Goal: Task Accomplishment & Management: Use online tool/utility

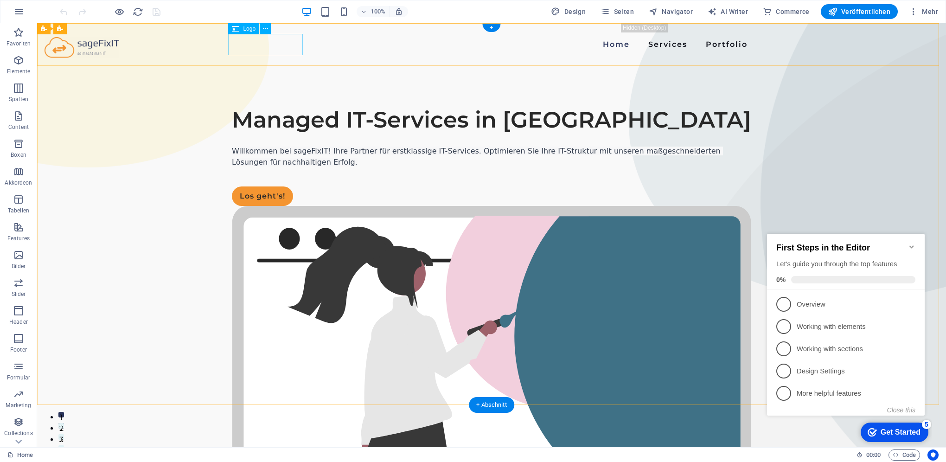
click at [119, 45] on div at bounding box center [82, 47] width 75 height 21
click at [271, 28] on div "Logo" at bounding box center [252, 29] width 49 height 12
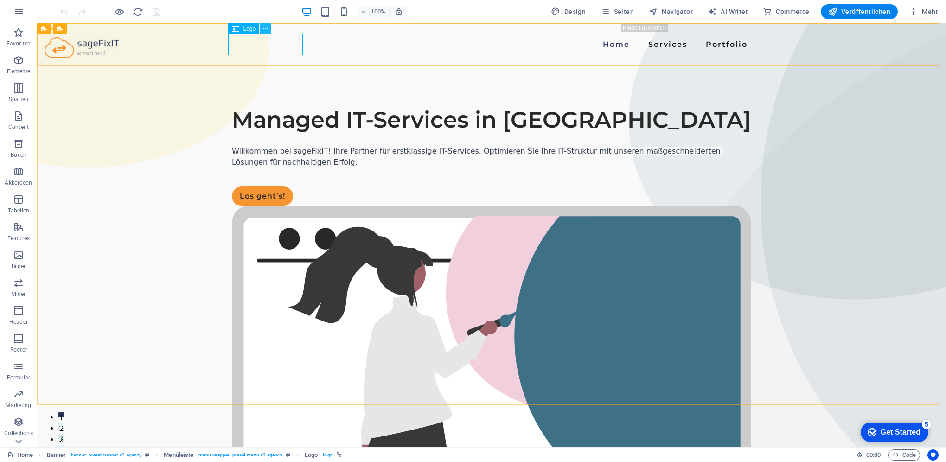
click at [267, 28] on icon at bounding box center [265, 29] width 5 height 10
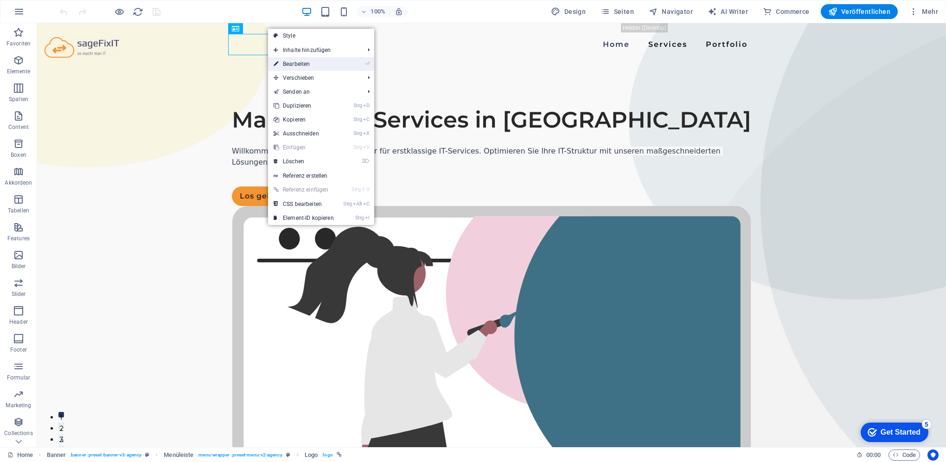
click at [291, 62] on link "⏎ Bearbeiten" at bounding box center [303, 64] width 71 height 14
select select "px"
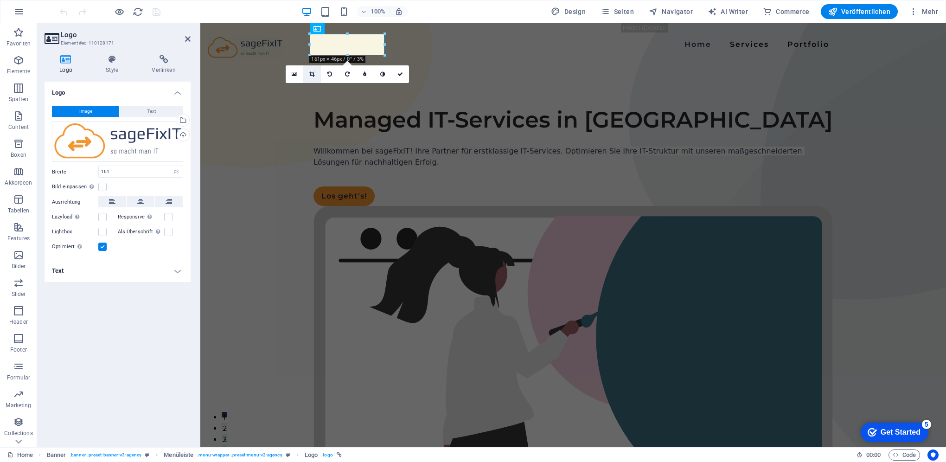
click at [310, 74] on icon at bounding box center [311, 74] width 5 height 6
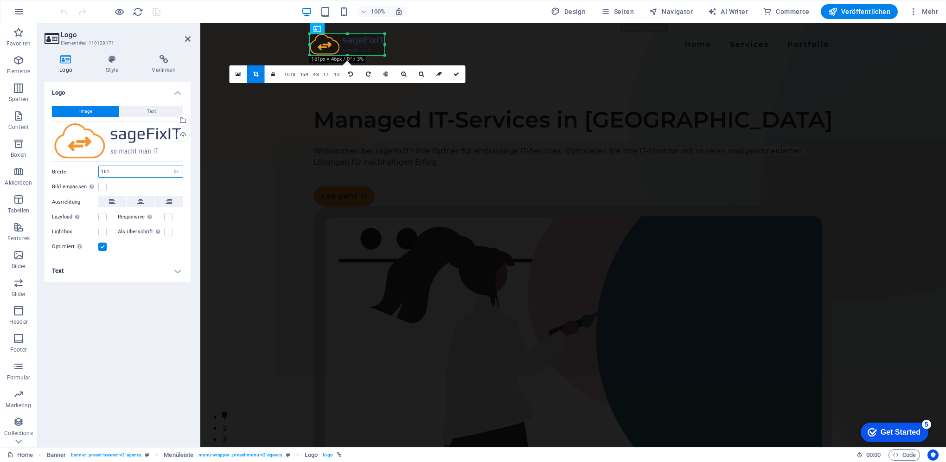
drag, startPoint x: 154, startPoint y: 173, endPoint x: 94, endPoint y: 173, distance: 59.4
click at [94, 173] on div "Breite 161 Standard auto px rem % em vh vw" at bounding box center [117, 172] width 131 height 12
click at [137, 168] on input "161" at bounding box center [141, 171] width 84 height 11
drag, startPoint x: 139, startPoint y: 168, endPoint x: 67, endPoint y: 166, distance: 71.9
click at [67, 167] on div "Breite 161 Standard auto px rem % em vh vw" at bounding box center [117, 172] width 131 height 12
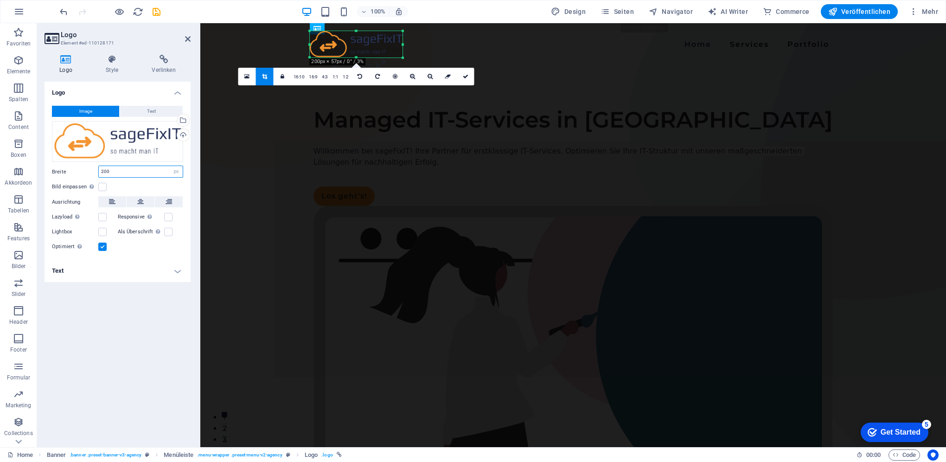
type input "200"
click at [160, 273] on h4 "Text" at bounding box center [118, 271] width 146 height 22
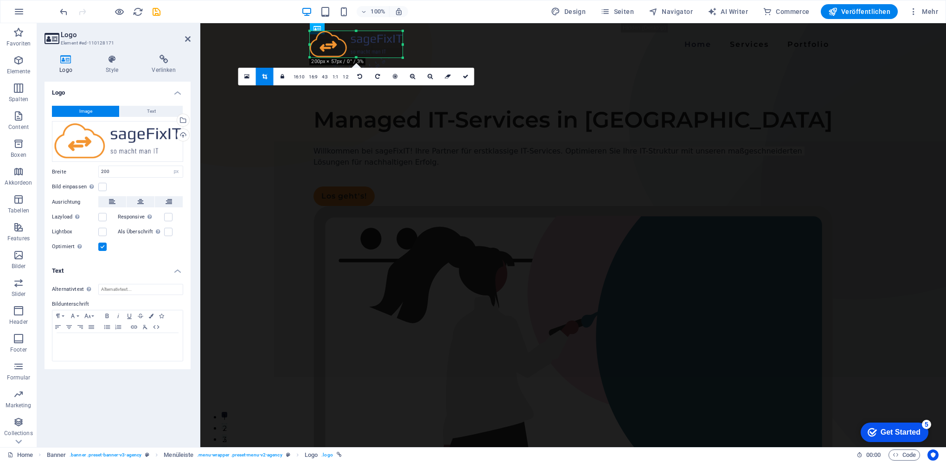
click at [160, 273] on h4 "Text" at bounding box center [118, 268] width 146 height 17
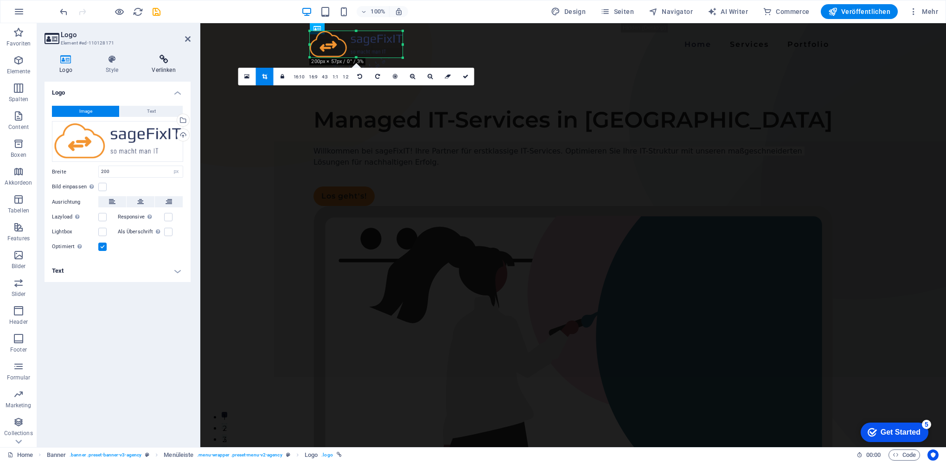
click at [159, 65] on h4 "Verlinken" at bounding box center [164, 64] width 54 height 19
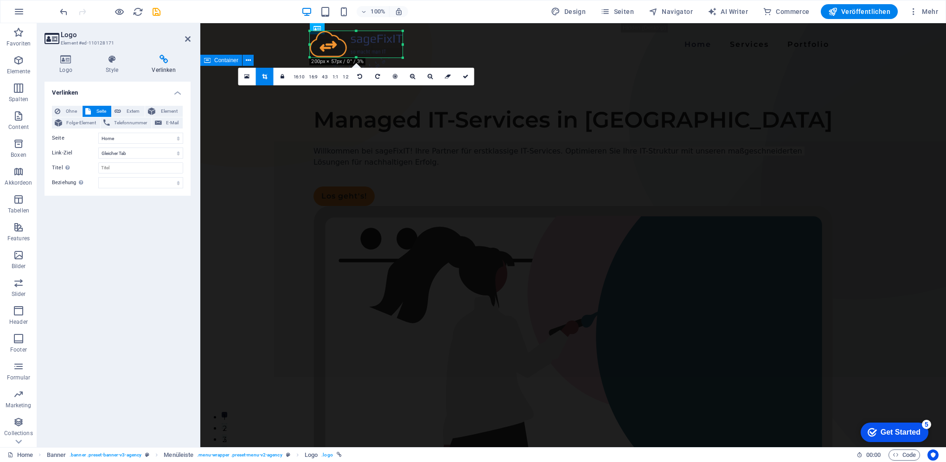
click at [288, 168] on div "Managed IT-Services in [GEOGRAPHIC_DATA] Willkommen bei sageFixIT! Ihre Partner…" at bounding box center [573, 401] width 746 height 671
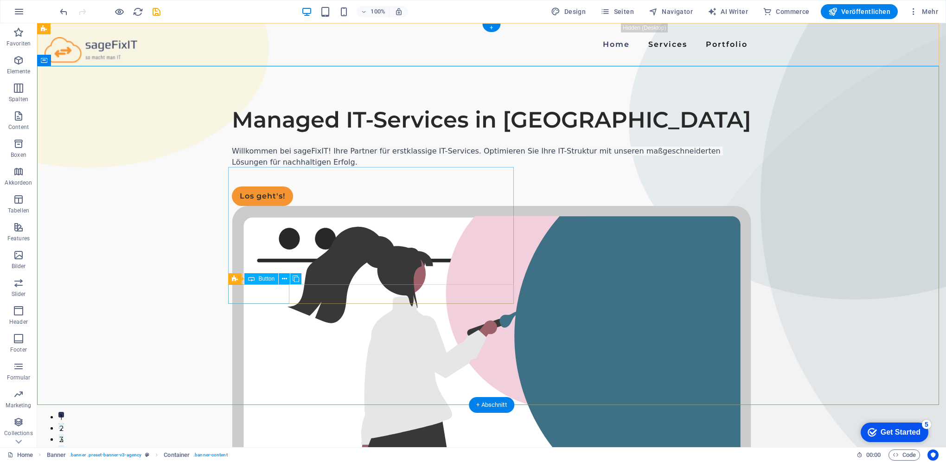
click at [256, 206] on div "Los geht's!" at bounding box center [492, 195] width 520 height 19
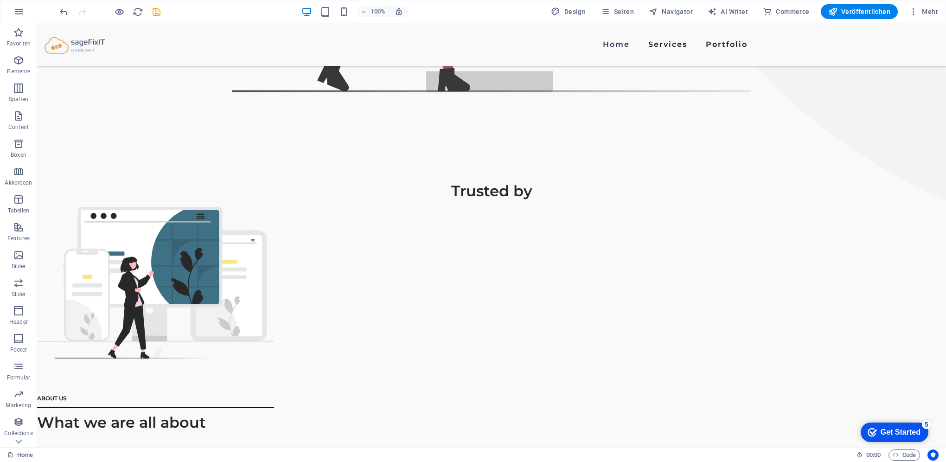
scroll to position [593, 0]
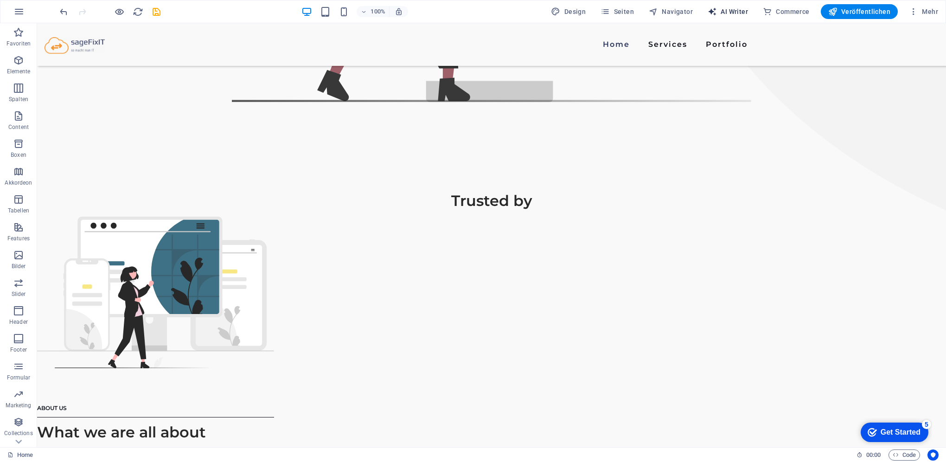
click at [743, 11] on span "AI Writer" at bounding box center [728, 11] width 40 height 9
select select "English"
